Goal: Task Accomplishment & Management: Use online tool/utility

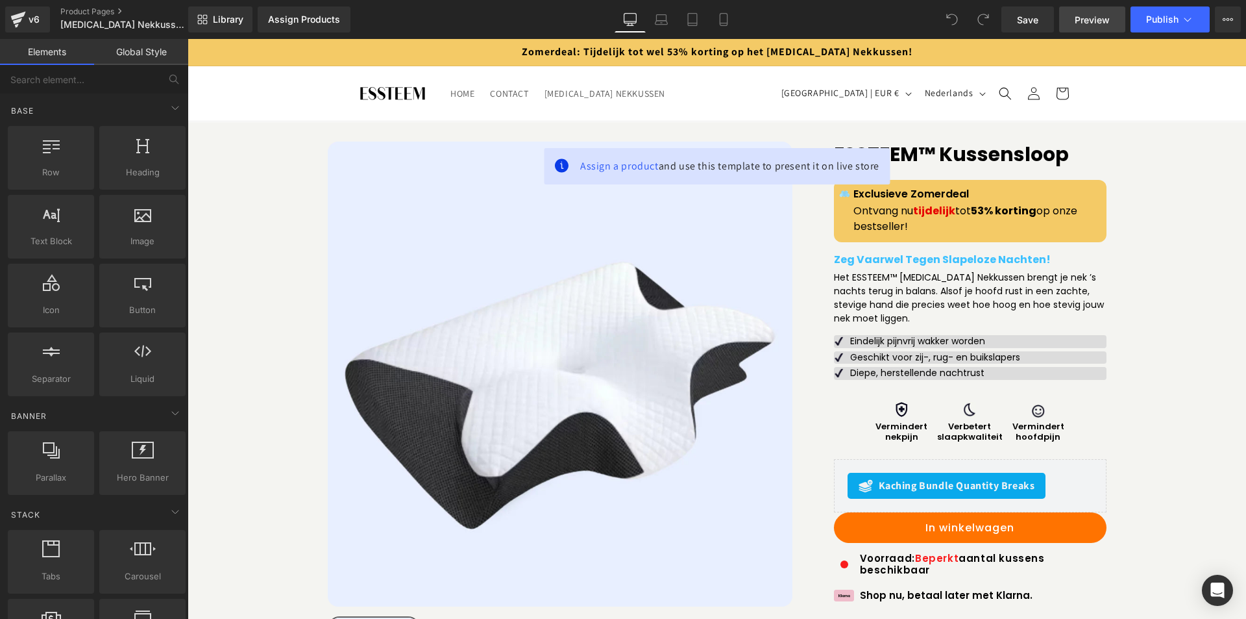
click at [1088, 21] on span "Preview" at bounding box center [1092, 20] width 35 height 14
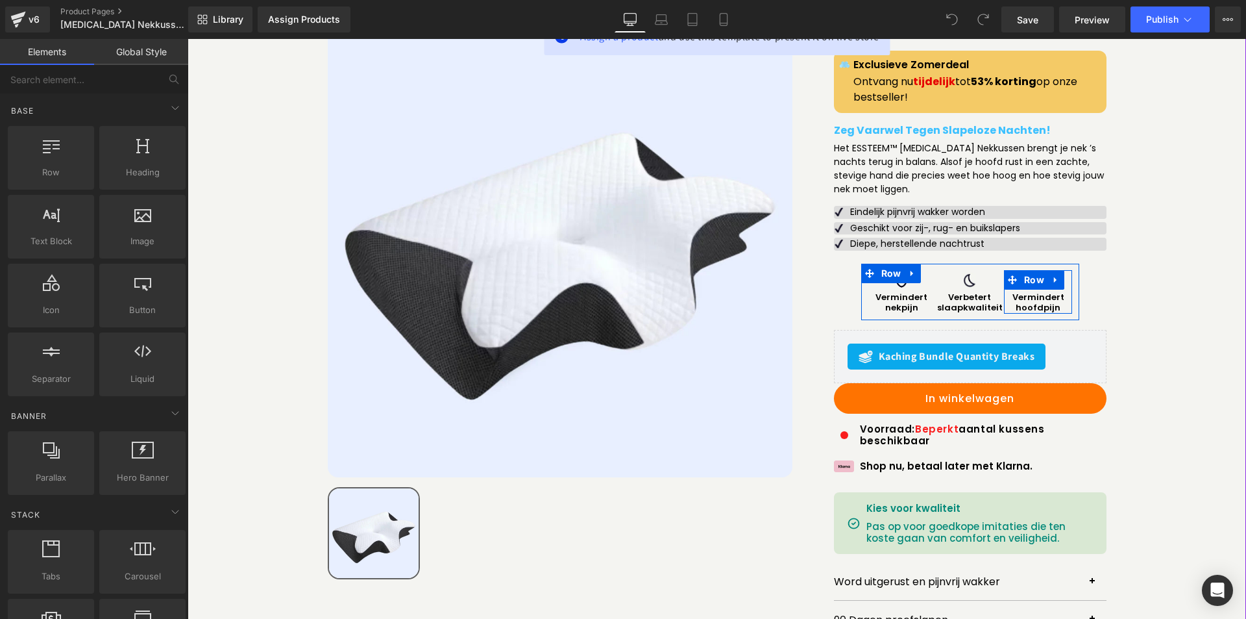
scroll to position [130, 0]
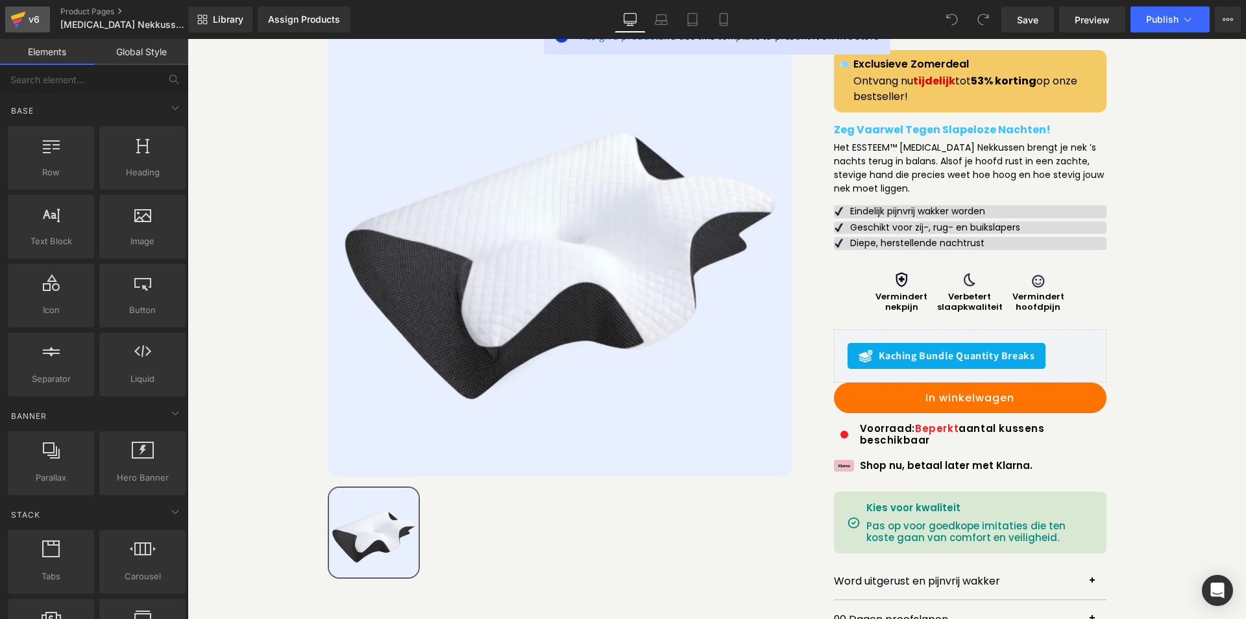
click at [18, 12] on icon at bounding box center [18, 19] width 16 height 32
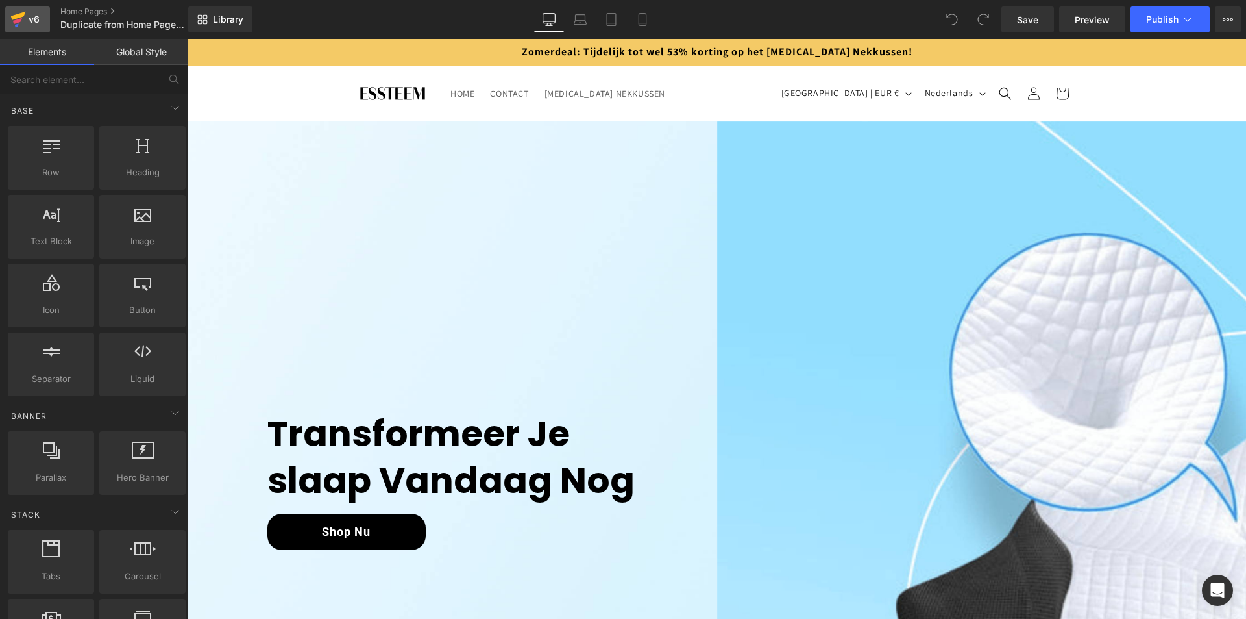
click at [10, 18] on link "v6" at bounding box center [27, 19] width 45 height 26
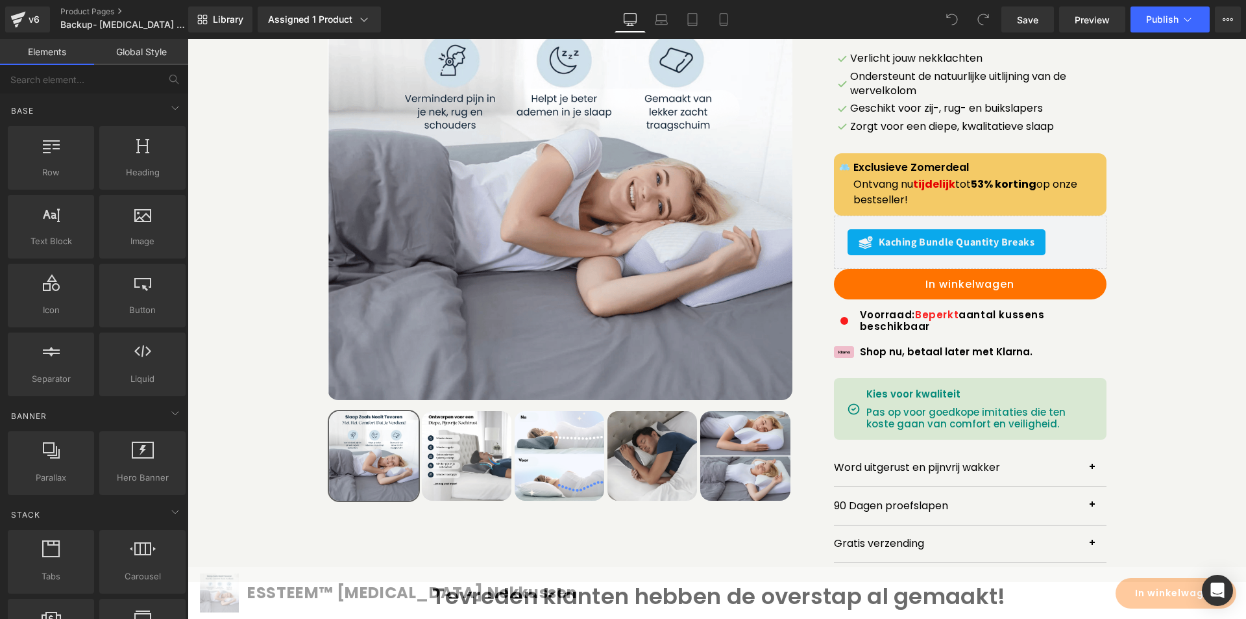
scroll to position [325, 0]
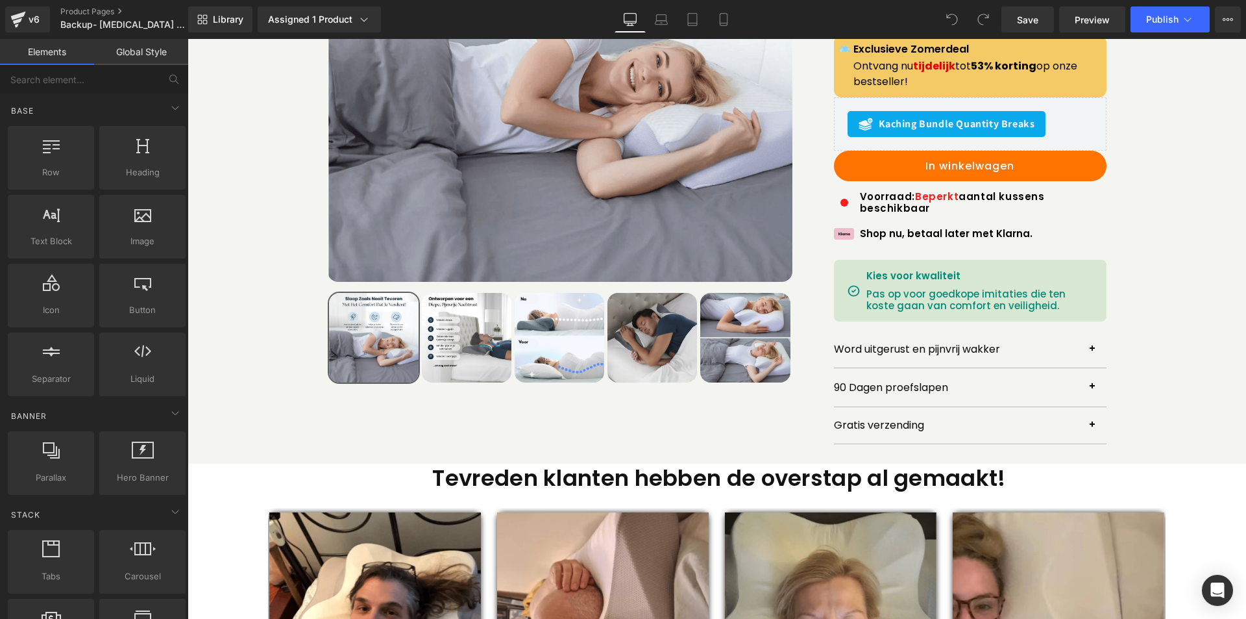
click at [188, 39] on div at bounding box center [188, 39] width 0 height 0
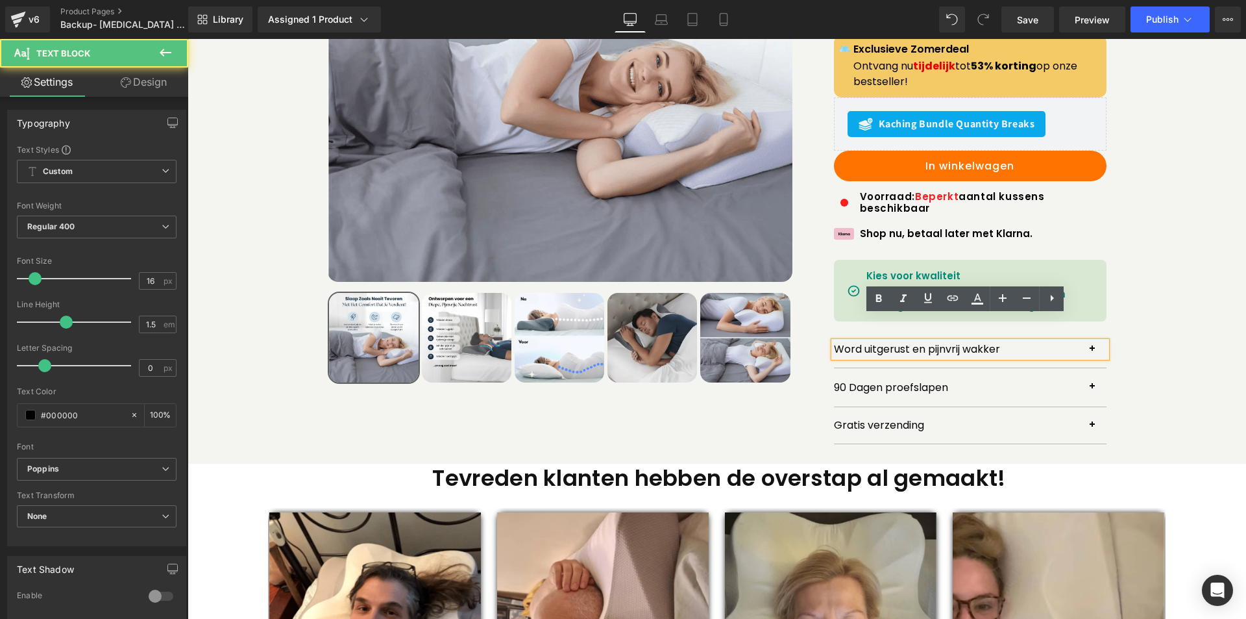
click at [1066, 339] on div "Word uitgerust en pijnvrij wakker Text Block" at bounding box center [970, 349] width 273 height 37
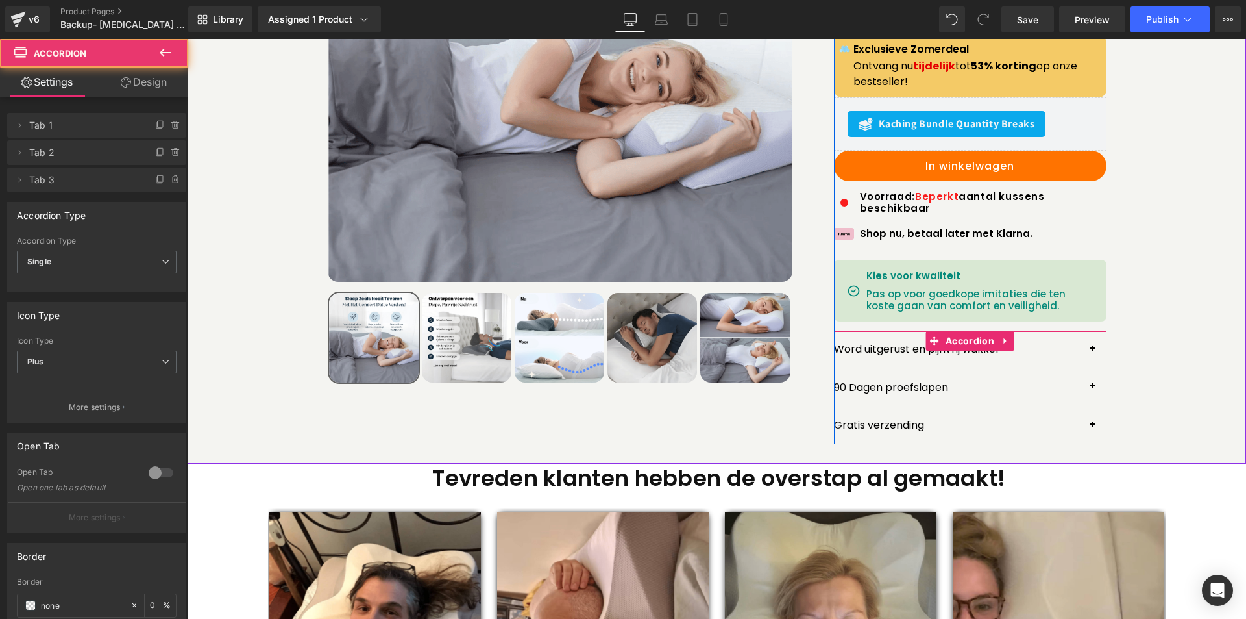
click at [1073, 336] on div "Word uitgerust en pijnvrij wakker Text Block" at bounding box center [970, 349] width 273 height 37
click at [1090, 337] on button "button" at bounding box center [1094, 349] width 26 height 36
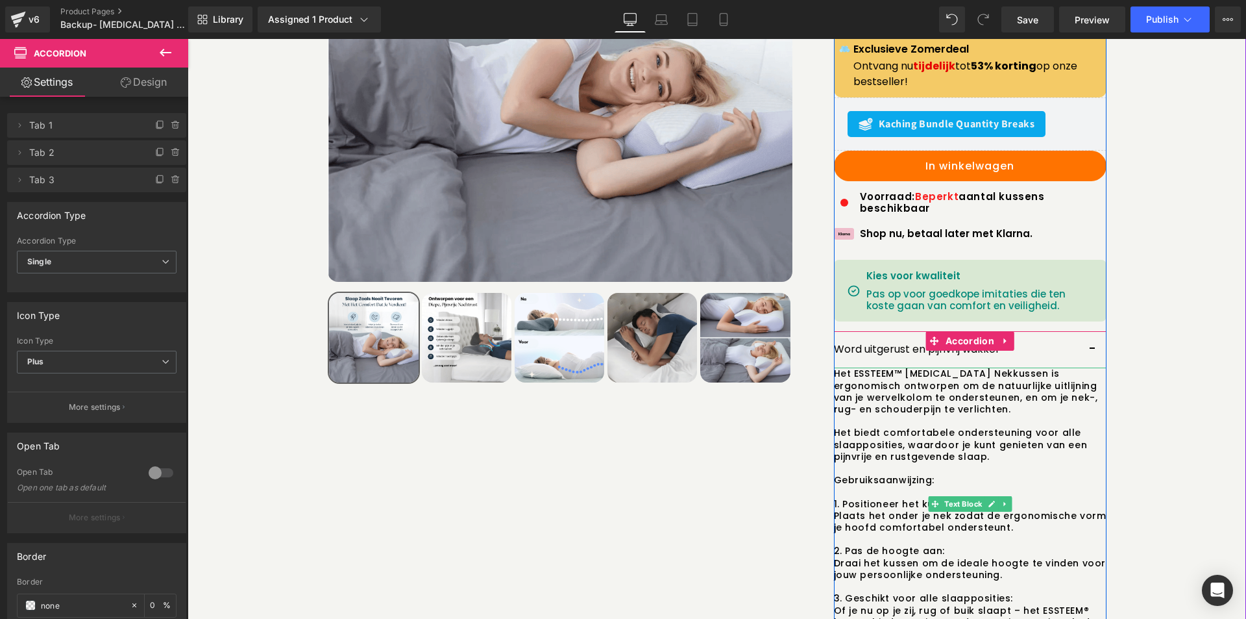
click at [892, 367] on p "Het ESSTEEM™ Memory Foam Nekkussen is ergonomisch ontworpen om de natuurlijke u…" at bounding box center [970, 396] width 273 height 59
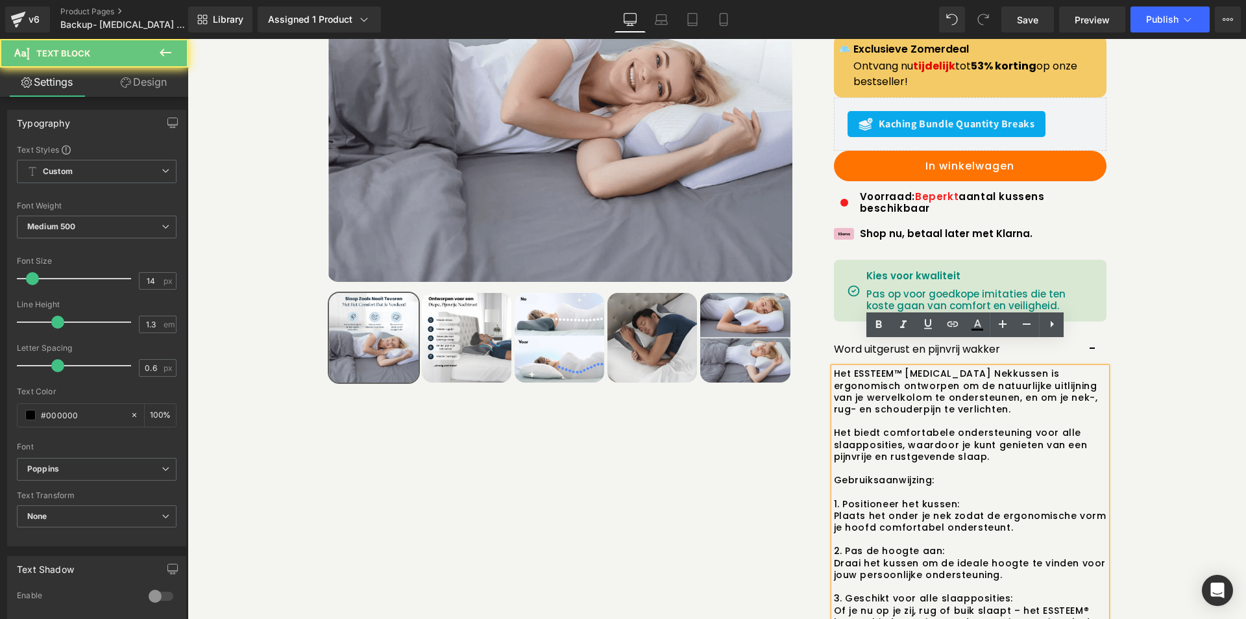
click at [896, 367] on p "Het ESSTEEM™ Memory Foam Nekkussen is ergonomisch ontworpen om de natuurlijke u…" at bounding box center [970, 396] width 273 height 59
click at [891, 367] on p "Het ESSTEEM™ Memory Foam Nekkussen is ergonomisch ontworpen om de natuurlijke u…" at bounding box center [970, 396] width 273 height 59
copy p "™"
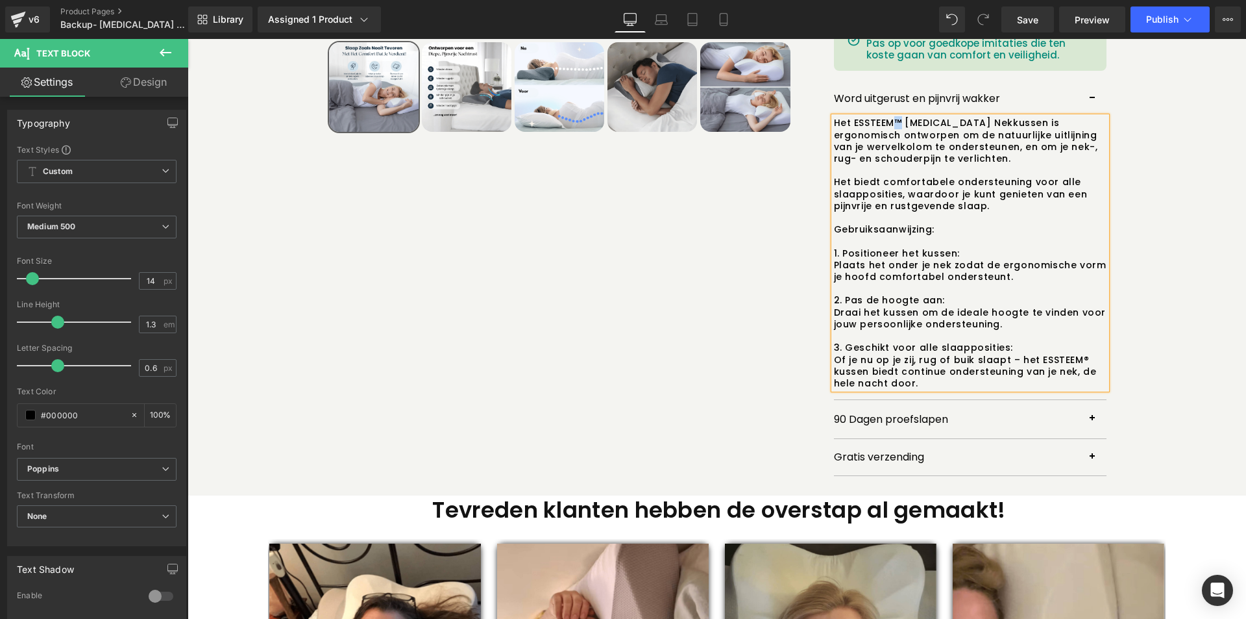
scroll to position [584, 0]
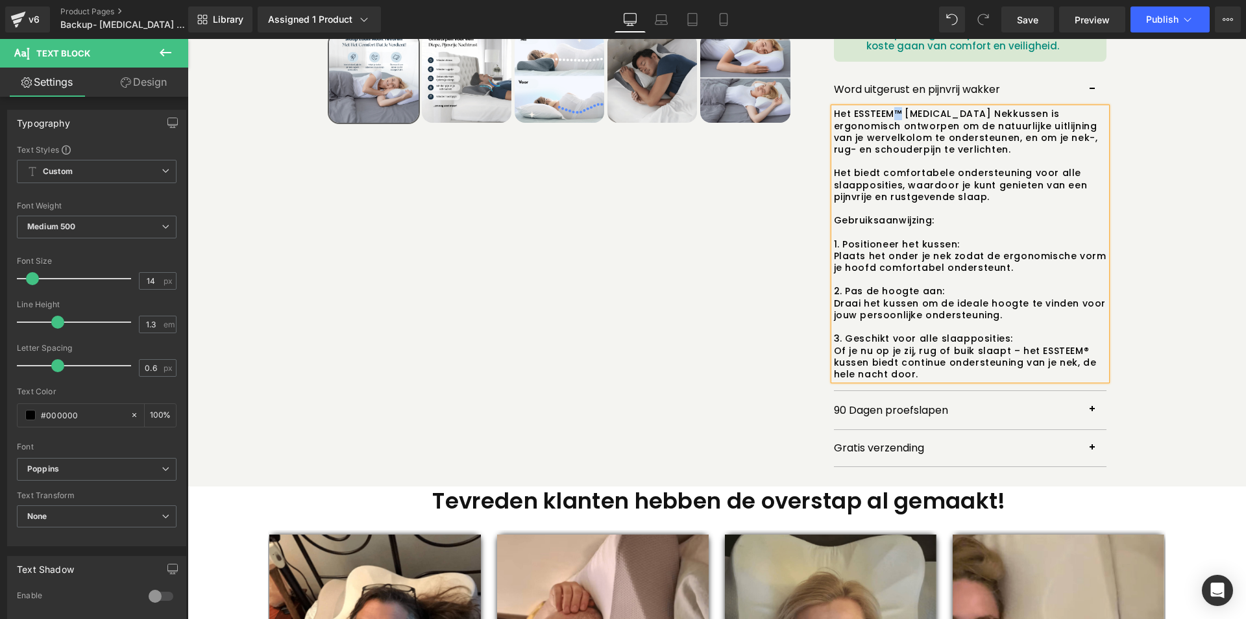
click at [1075, 345] on p "Of je nu op je zij, rug of buik slaapt – het ESSTEEM® kussen biedt continue ond…" at bounding box center [970, 363] width 273 height 36
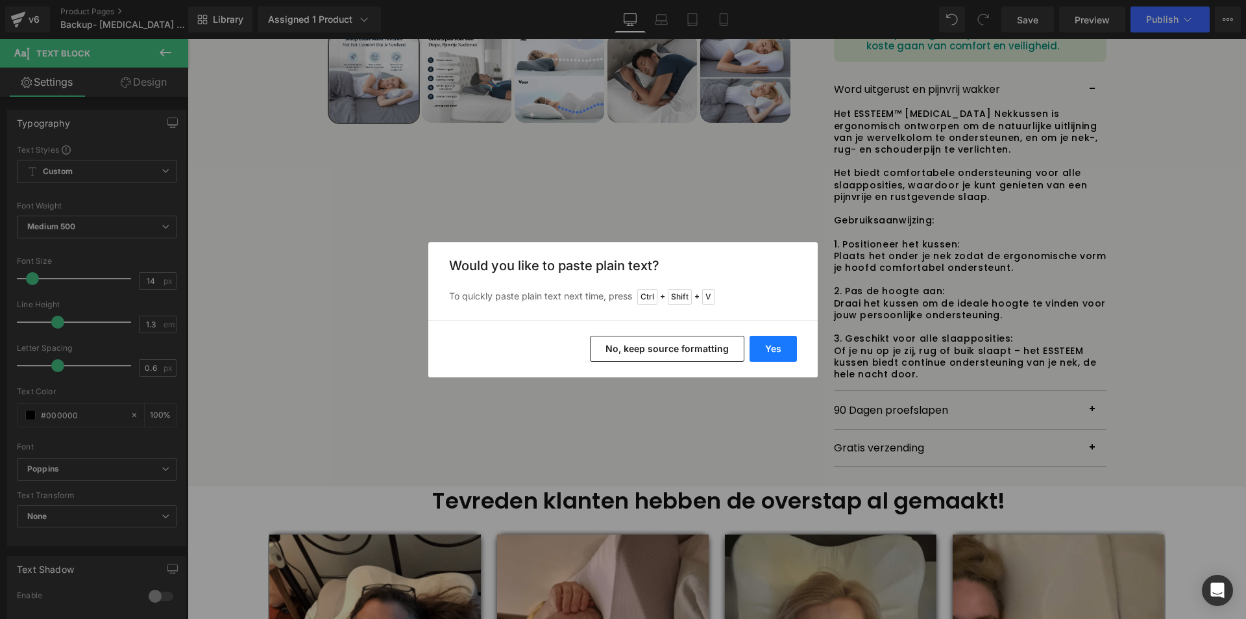
click at [781, 346] on button "Yes" at bounding box center [773, 349] width 47 height 26
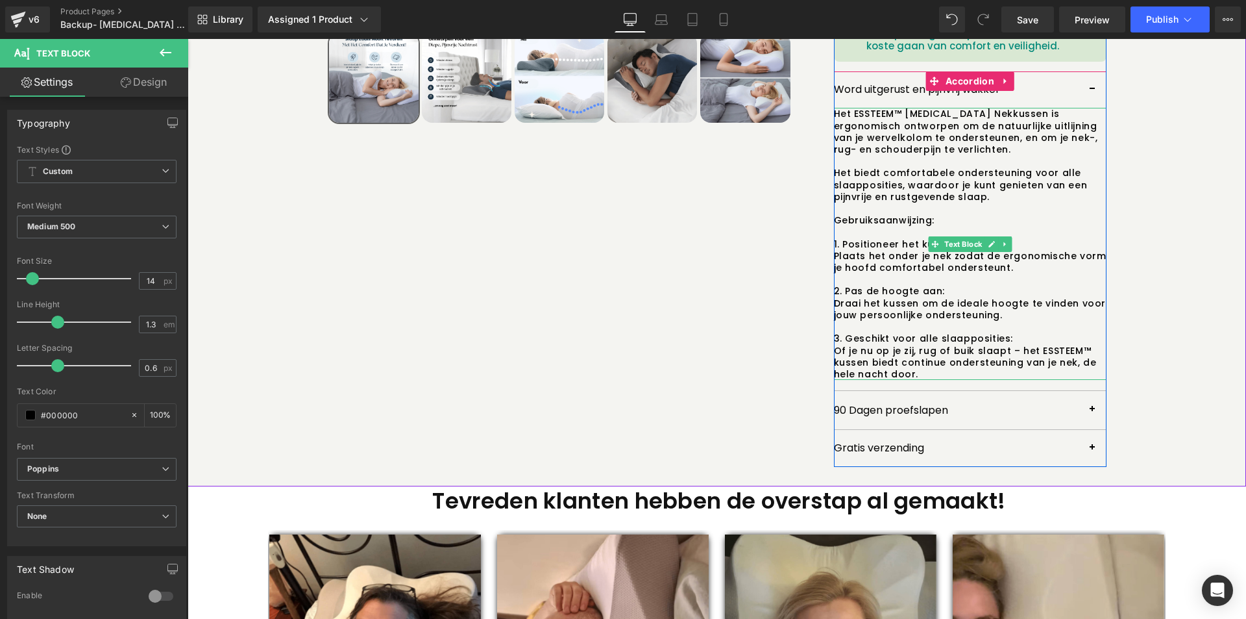
scroll to position [519, 0]
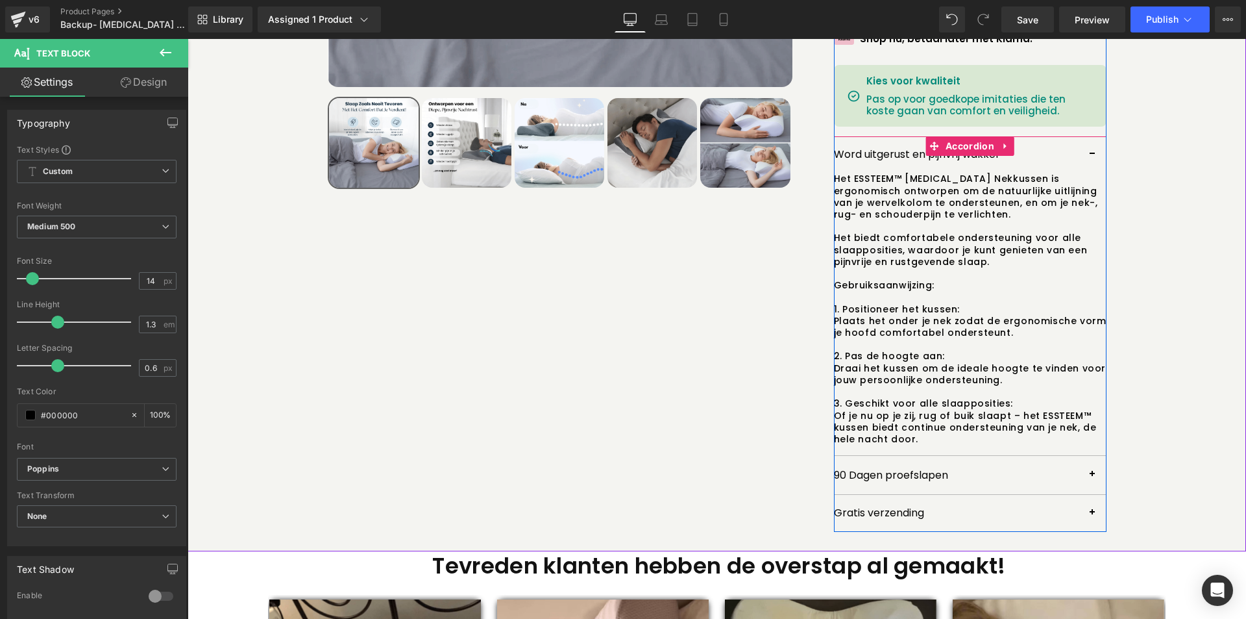
click at [1087, 144] on button "button" at bounding box center [1094, 154] width 26 height 36
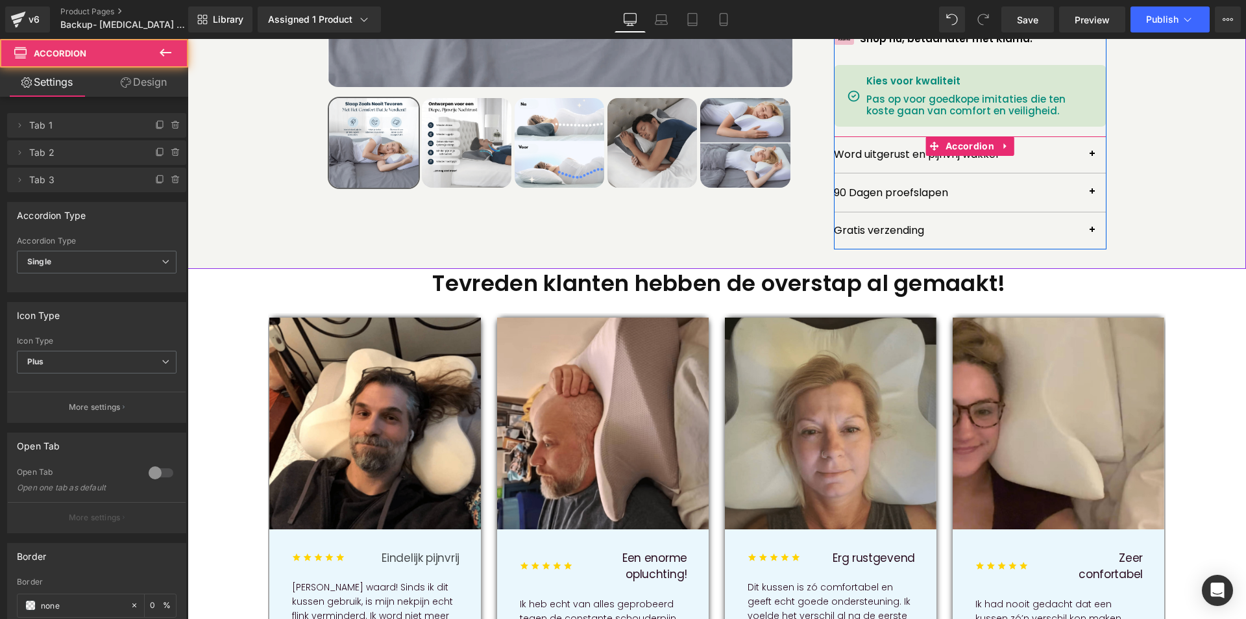
click at [1086, 140] on button "button" at bounding box center [1094, 154] width 26 height 36
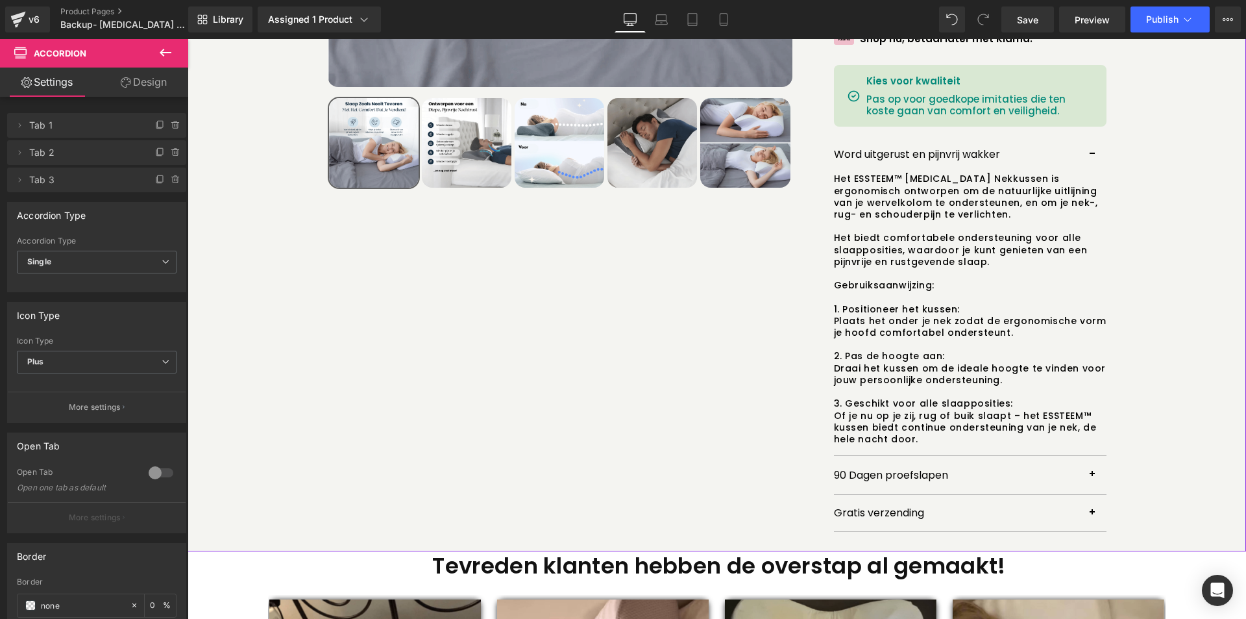
click at [1155, 229] on div "Sale Off (P) Image" at bounding box center [717, 76] width 1046 height 909
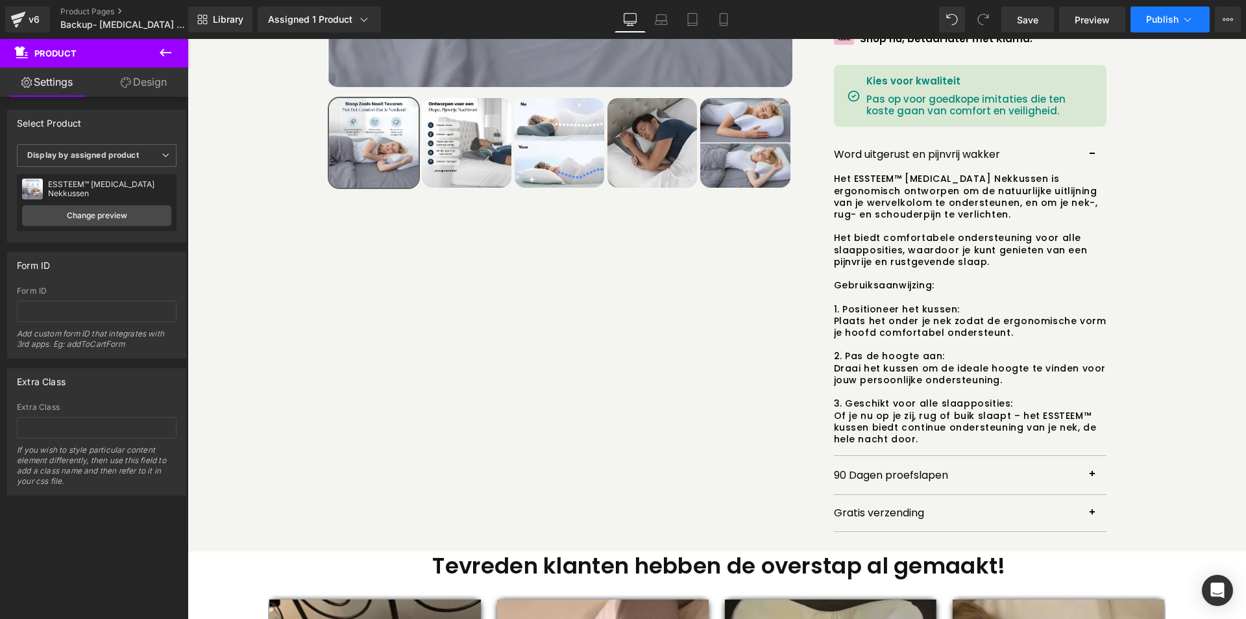
click at [1172, 20] on span "Publish" at bounding box center [1162, 19] width 32 height 10
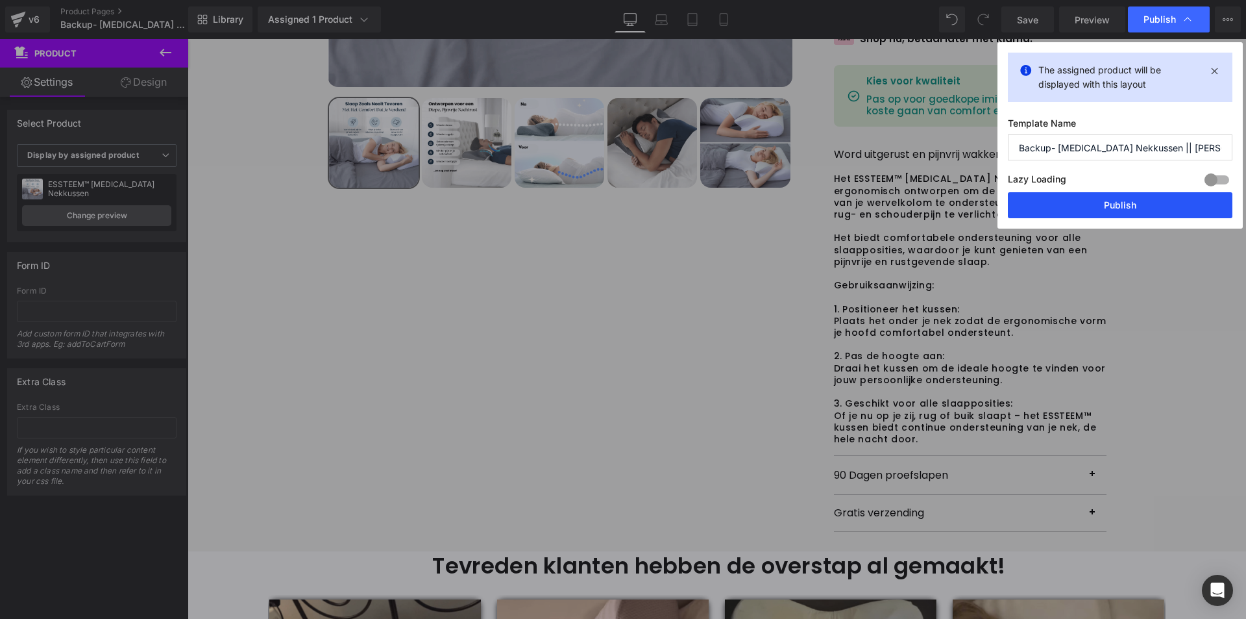
click at [1061, 207] on button "Publish" at bounding box center [1120, 205] width 225 height 26
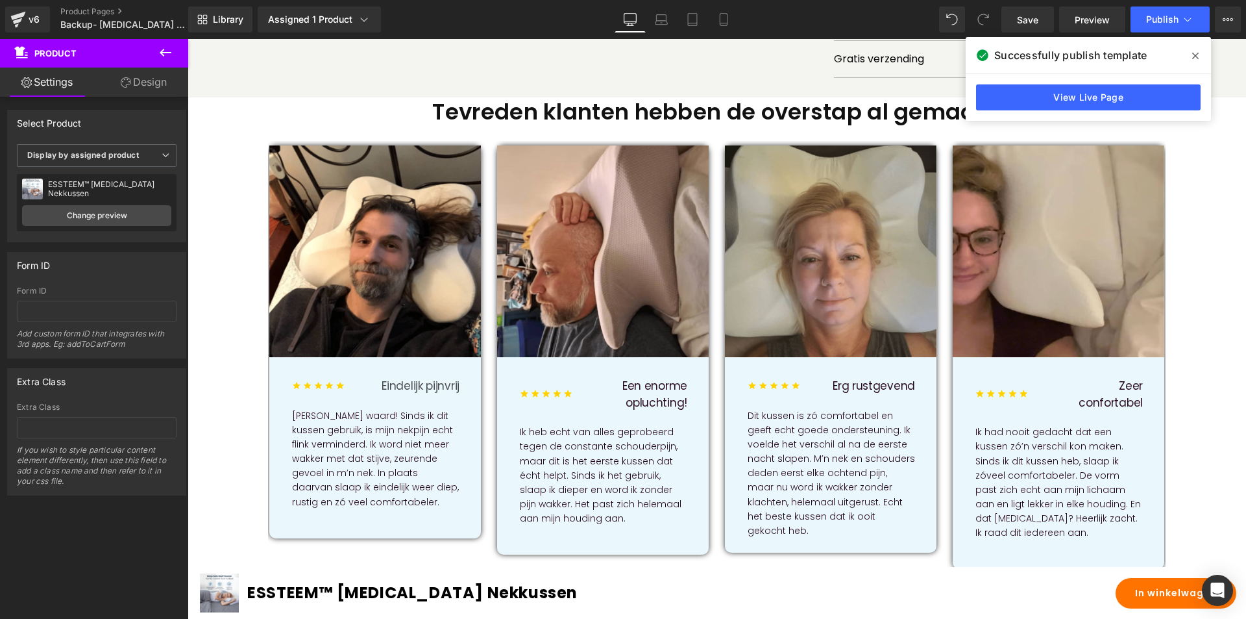
scroll to position [974, 0]
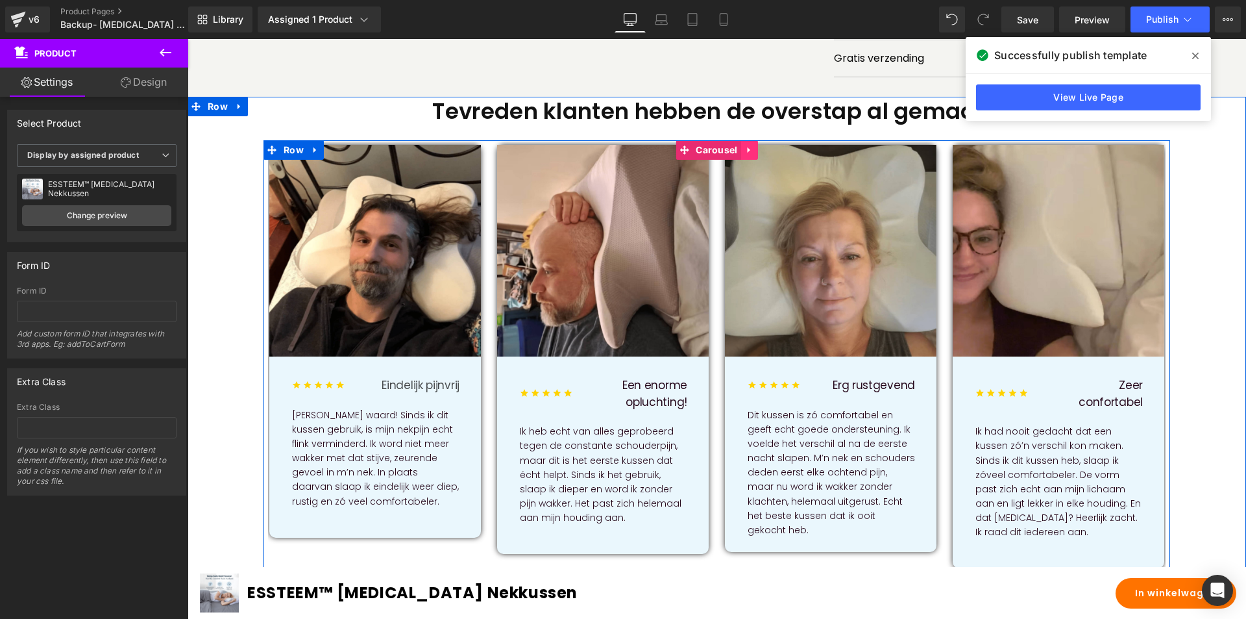
click at [747, 147] on icon at bounding box center [748, 150] width 3 height 6
click at [722, 145] on icon at bounding box center [724, 149] width 9 height 9
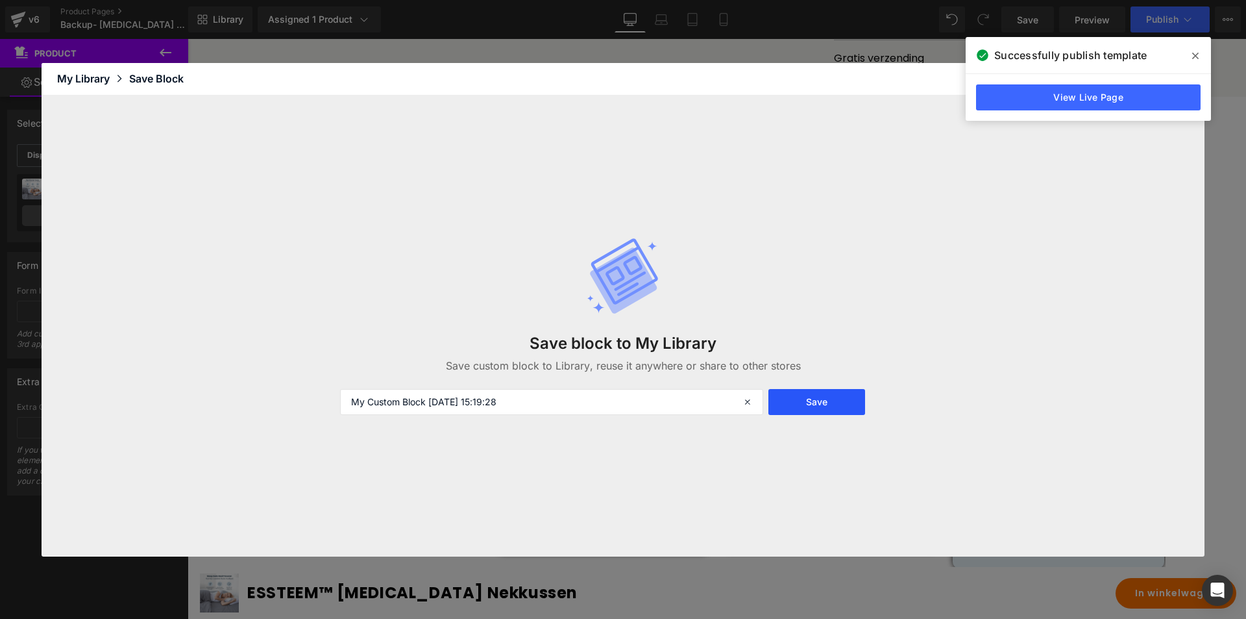
click at [815, 398] on button "Save" at bounding box center [816, 402] width 97 height 26
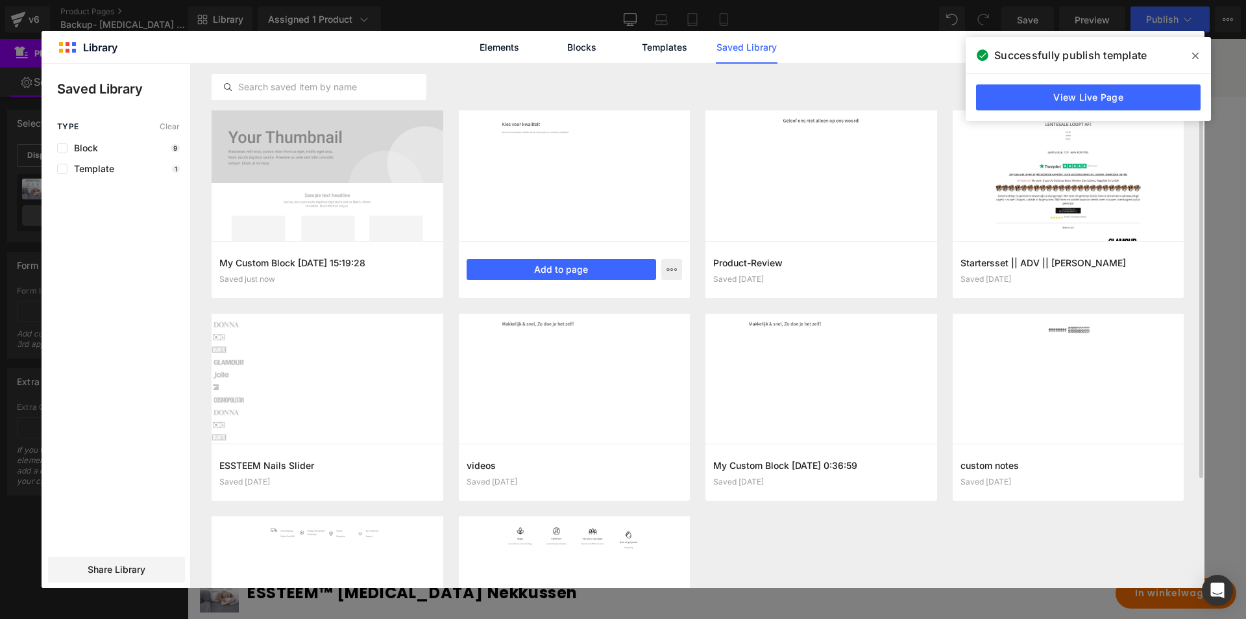
click at [511, 216] on div at bounding box center [575, 175] width 232 height 130
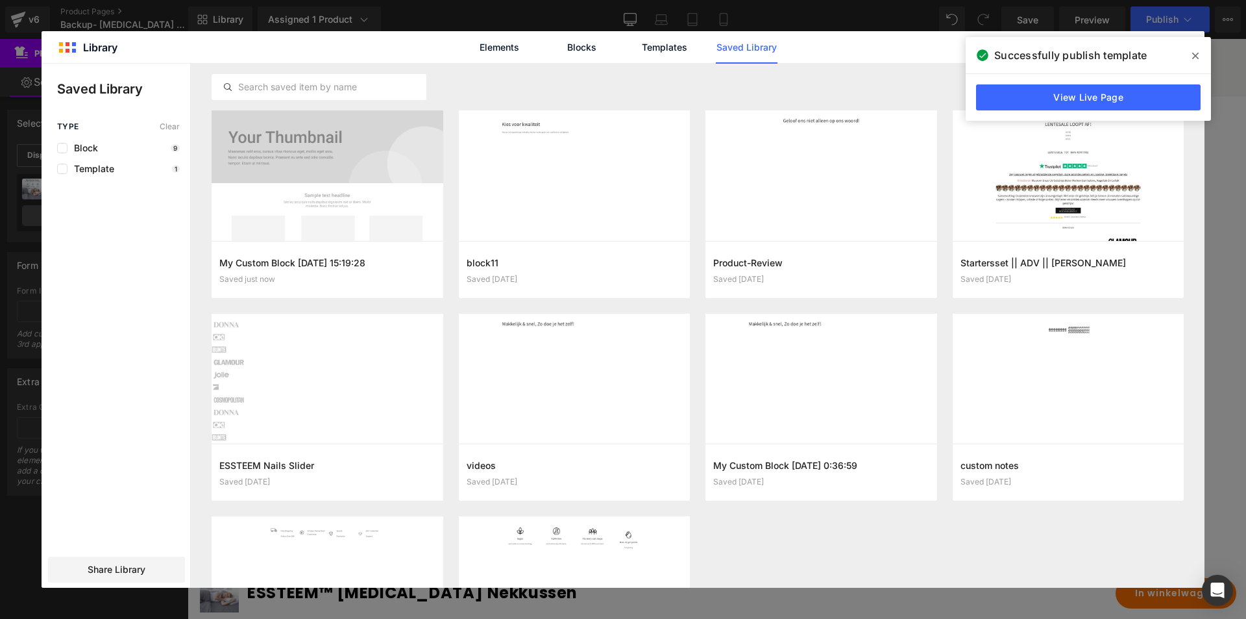
click at [1197, 53] on icon at bounding box center [1195, 56] width 6 height 6
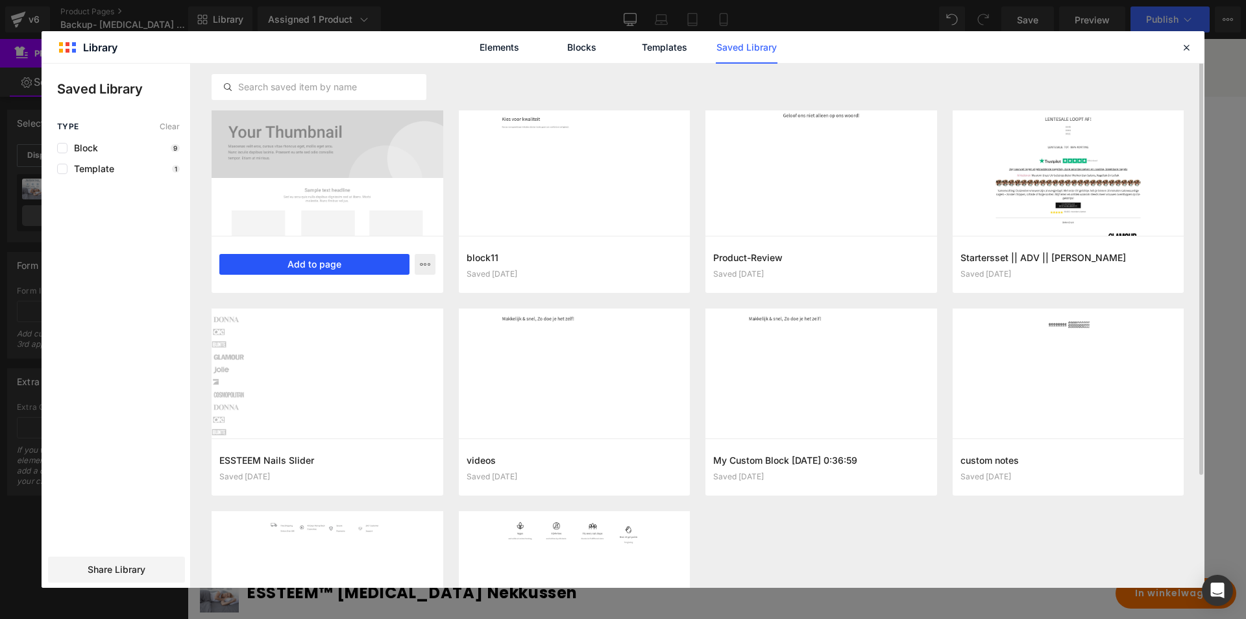
scroll to position [0, 0]
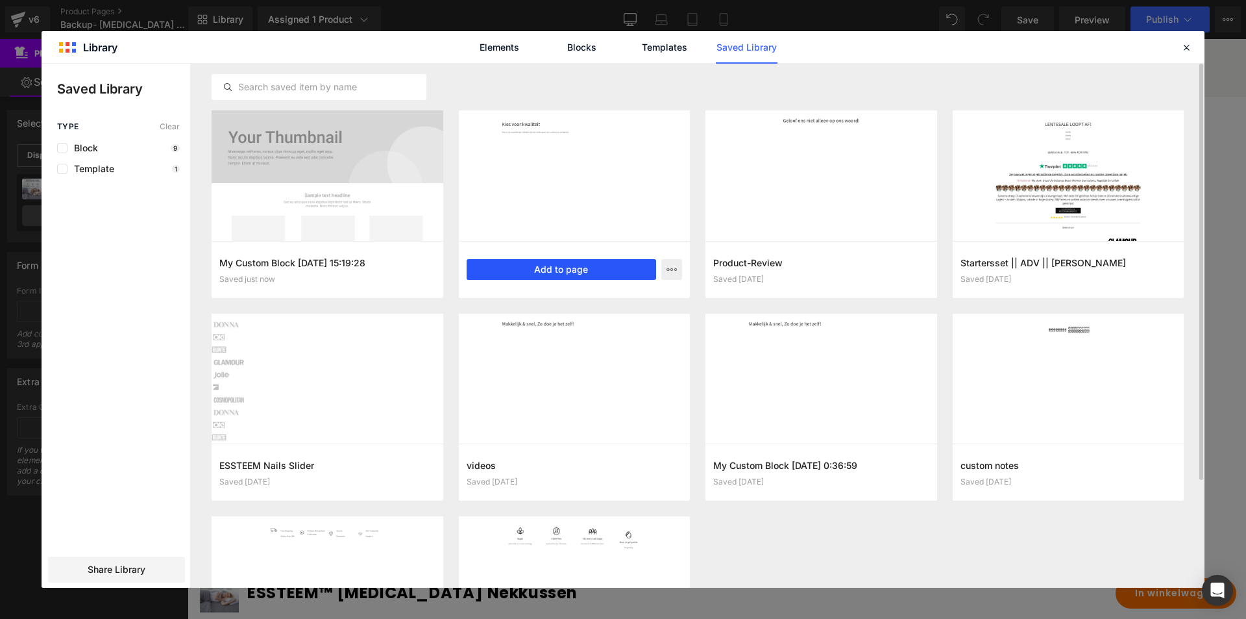
click at [576, 271] on button "Add to page" at bounding box center [562, 269] width 190 height 21
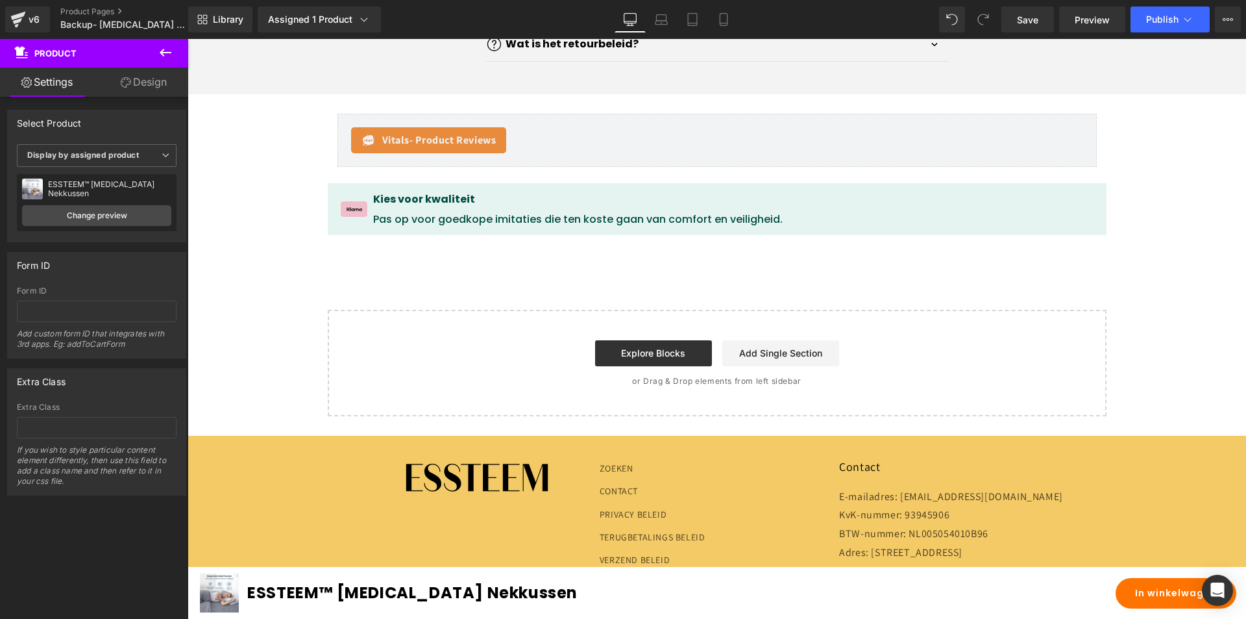
scroll to position [4261, 0]
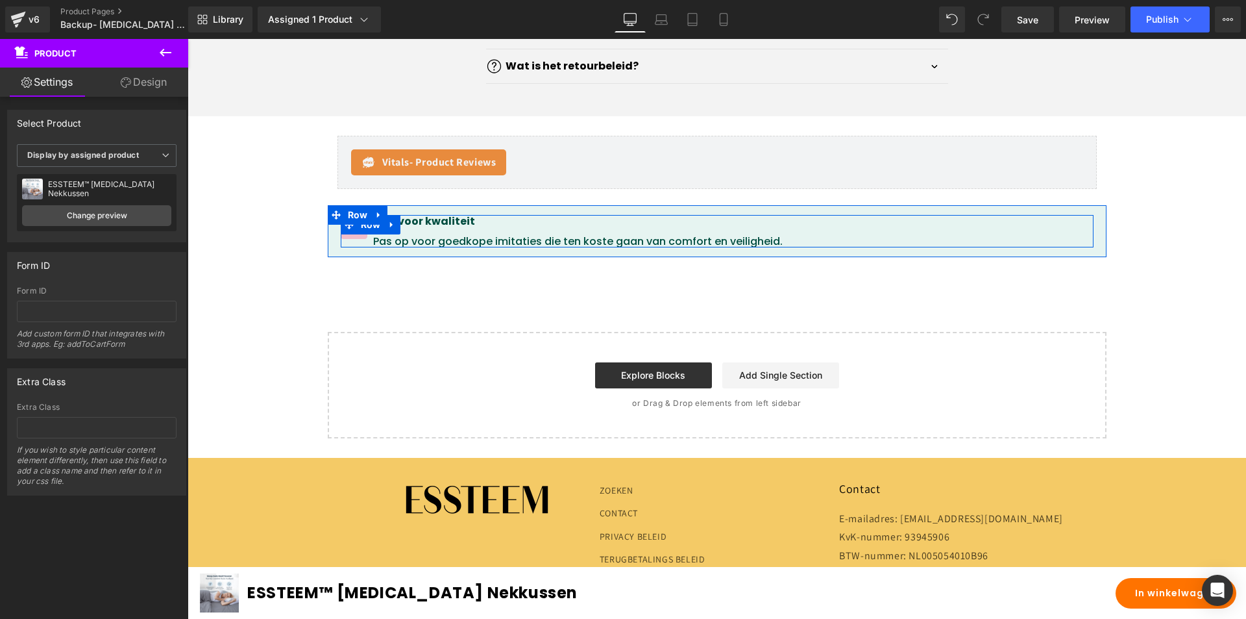
click at [344, 247] on div "Kies voor kwaliteit Heading Pas op voor goedkope imitaties die ten koste gaan v…" at bounding box center [717, 231] width 753 height 32
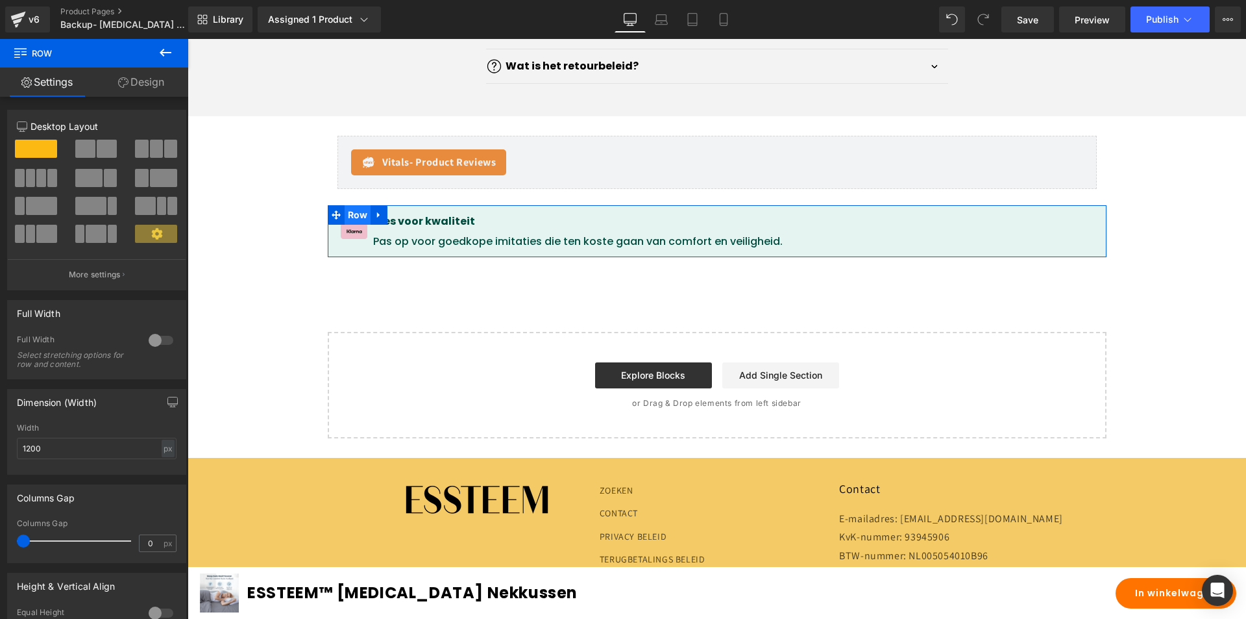
click at [345, 225] on span "Row" at bounding box center [358, 214] width 27 height 19
click at [347, 232] on span at bounding box center [354, 225] width 14 height 16
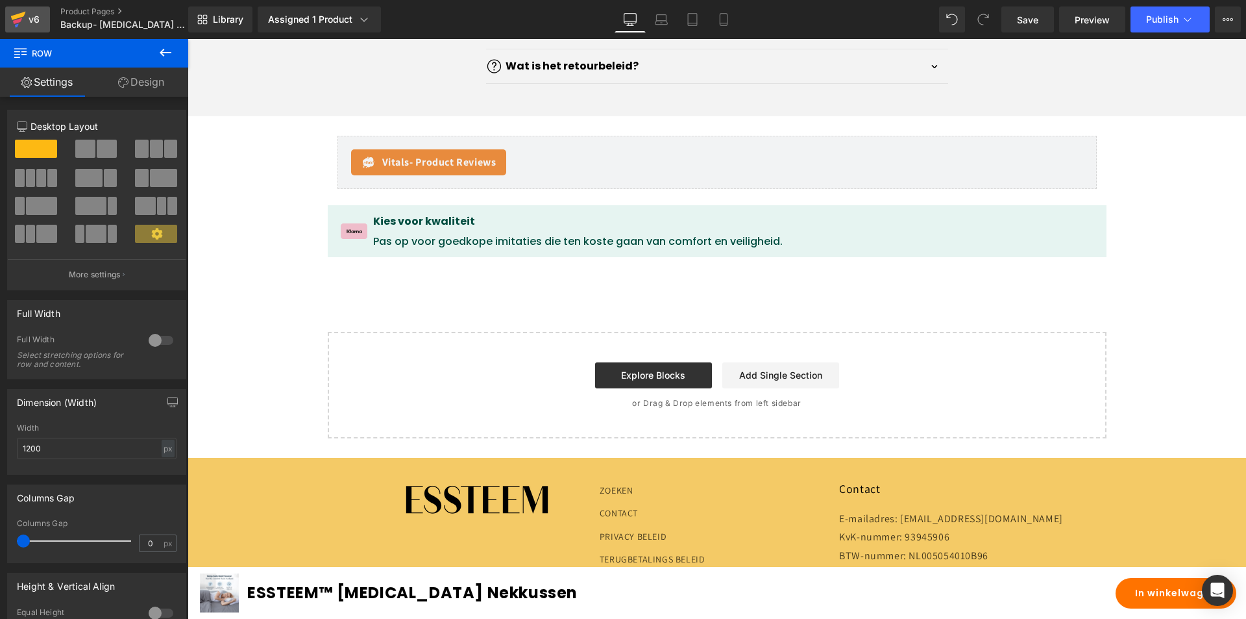
click at [25, 15] on icon at bounding box center [18, 19] width 16 height 32
